Goal: Check status: Check status

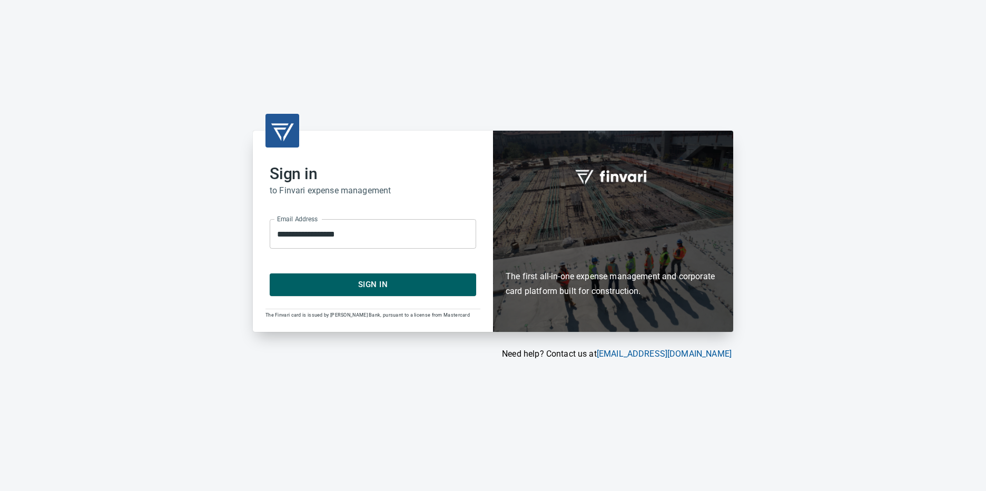
click at [355, 284] on span "Sign In" at bounding box center [372, 285] width 183 height 14
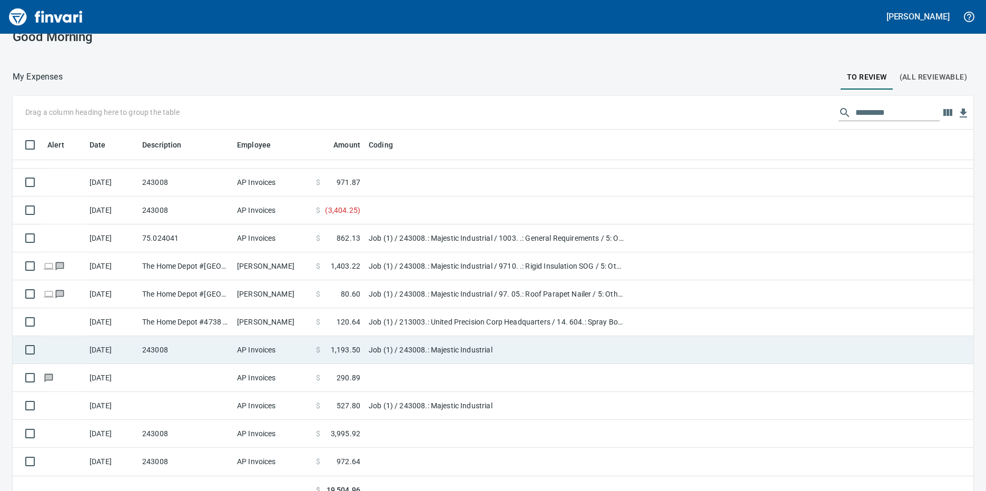
scroll to position [31, 0]
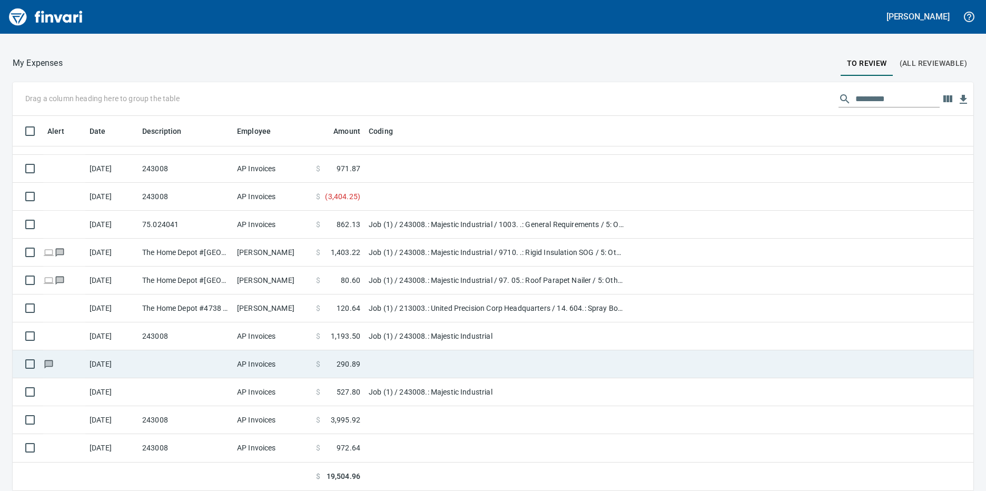
click at [375, 357] on td at bounding box center [496, 364] width 263 height 28
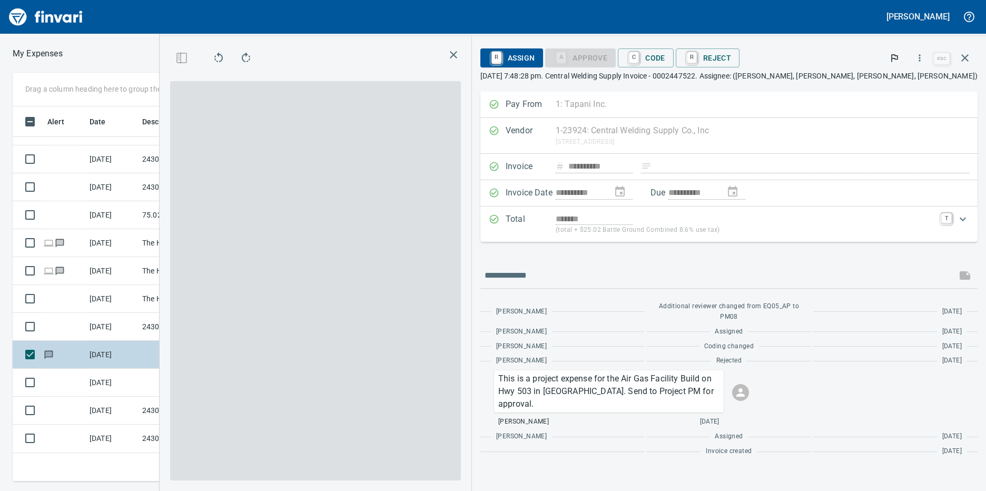
scroll to position [367, 682]
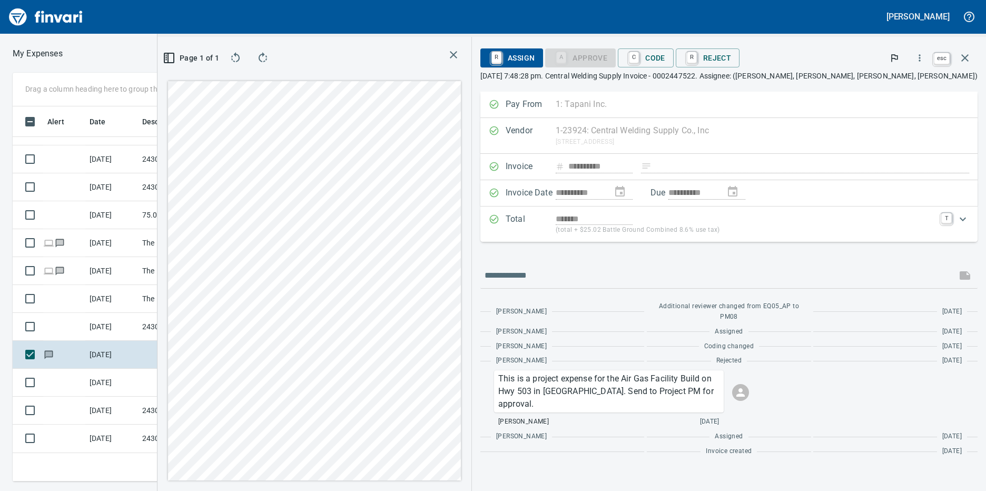
click at [966, 57] on icon "button" at bounding box center [965, 57] width 7 height 7
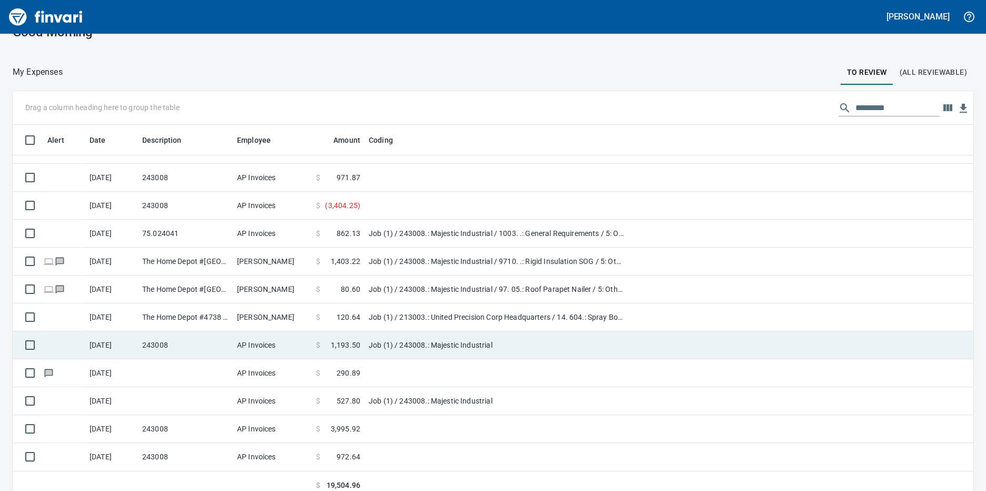
scroll to position [31, 0]
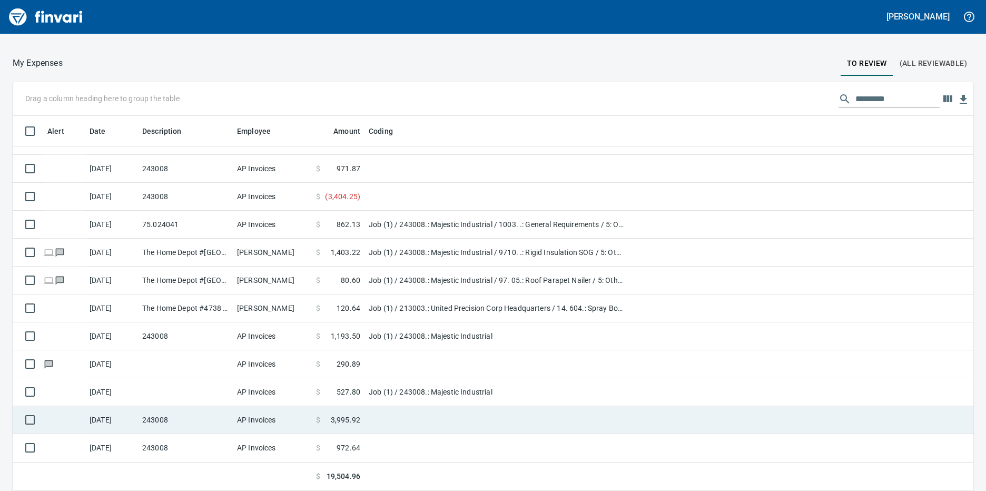
click at [318, 413] on td "$ 3,995.92" at bounding box center [338, 420] width 53 height 28
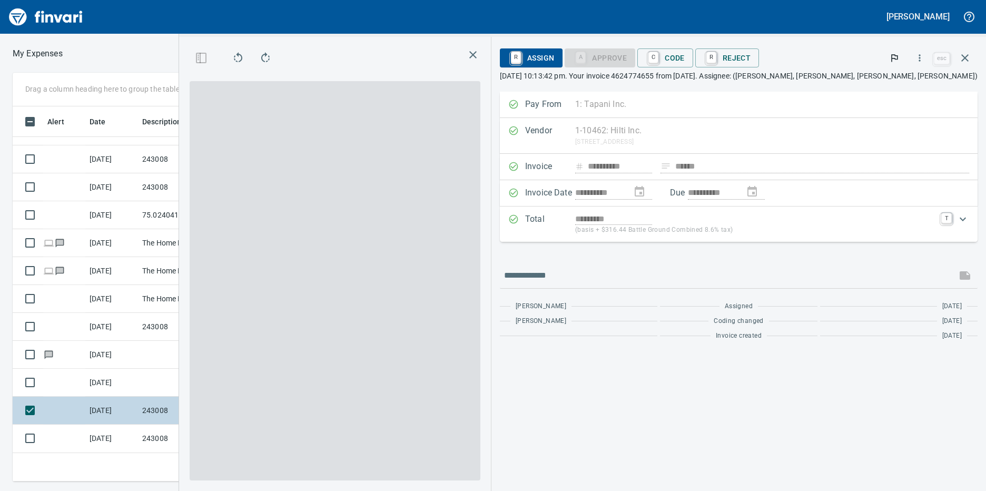
scroll to position [367, 682]
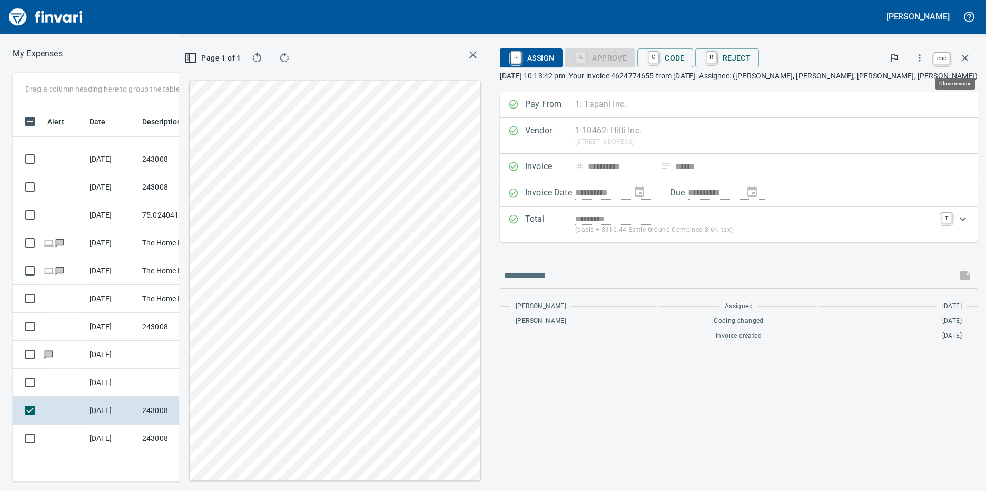
click at [963, 57] on icon "button" at bounding box center [965, 58] width 13 height 13
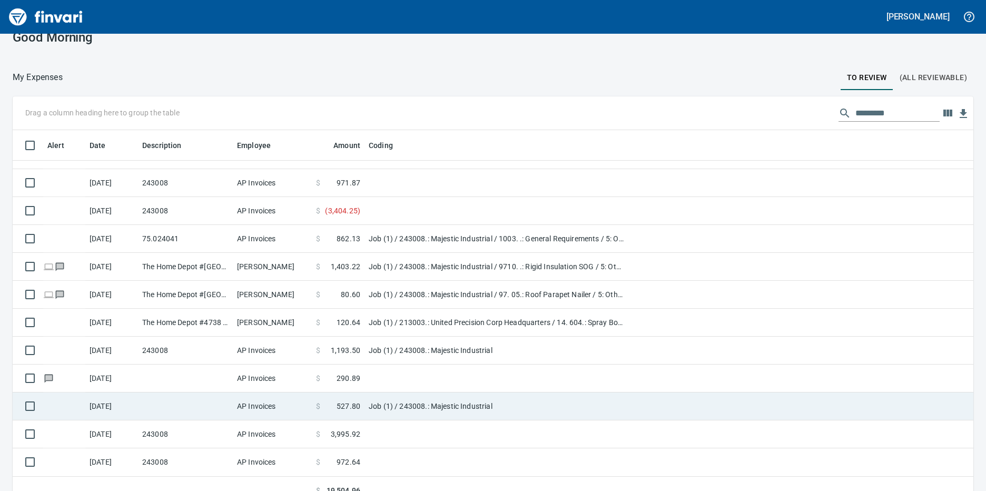
scroll to position [31, 0]
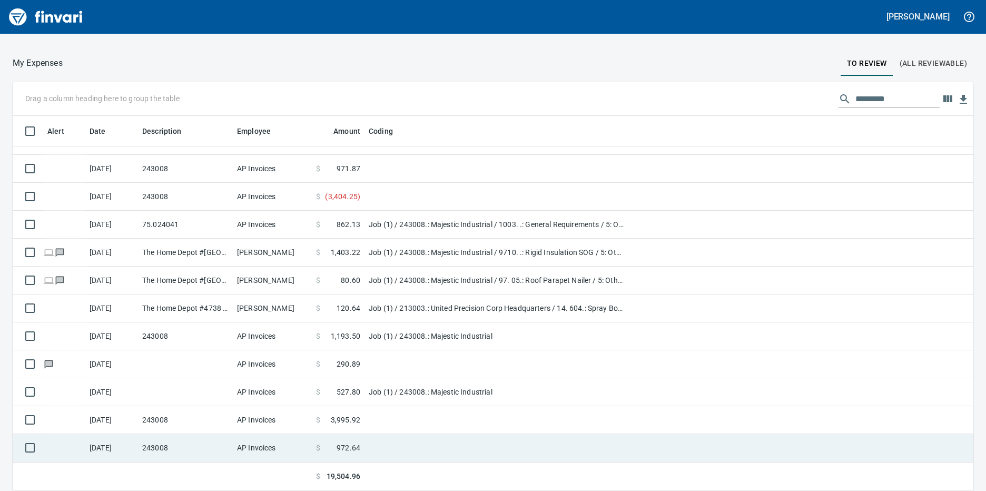
click at [200, 453] on td "243008" at bounding box center [185, 448] width 95 height 28
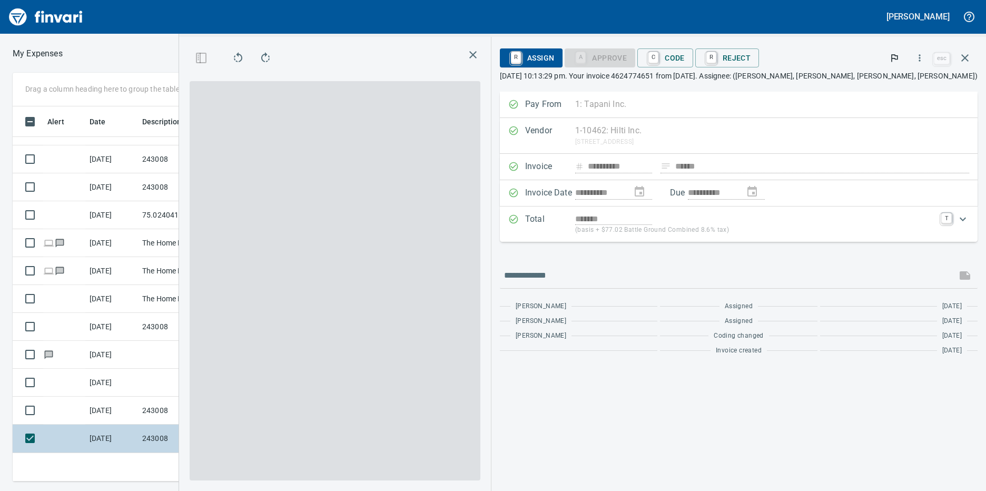
scroll to position [367, 682]
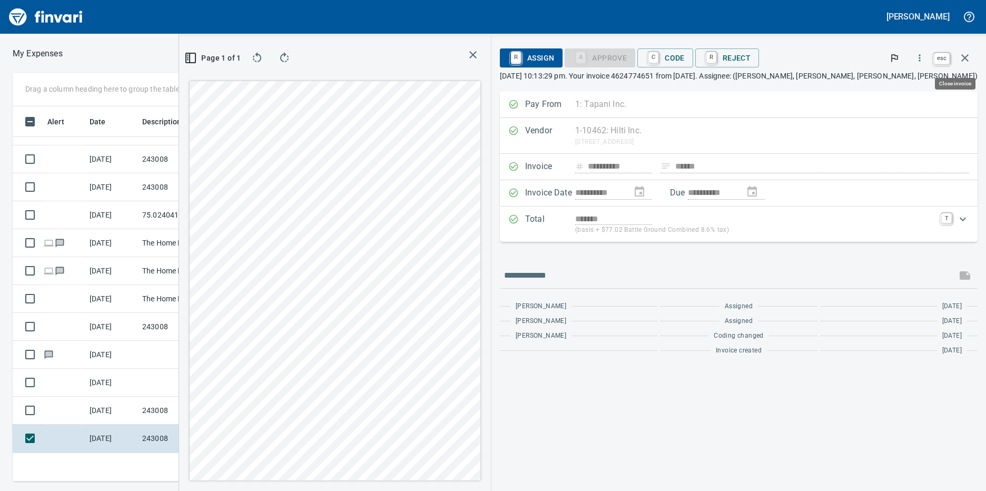
click at [968, 55] on icon "button" at bounding box center [965, 57] width 7 height 7
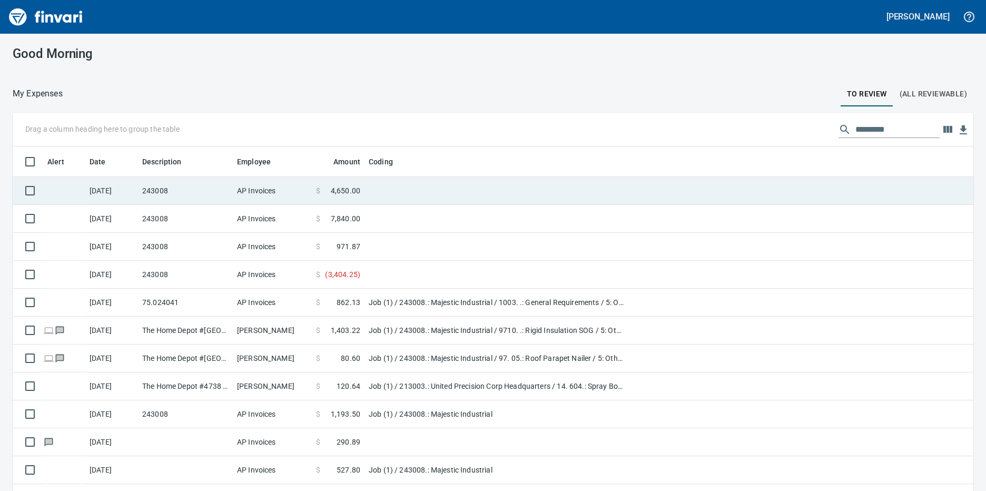
scroll to position [367, 937]
